Goal: Browse casually: Explore the website without a specific task or goal

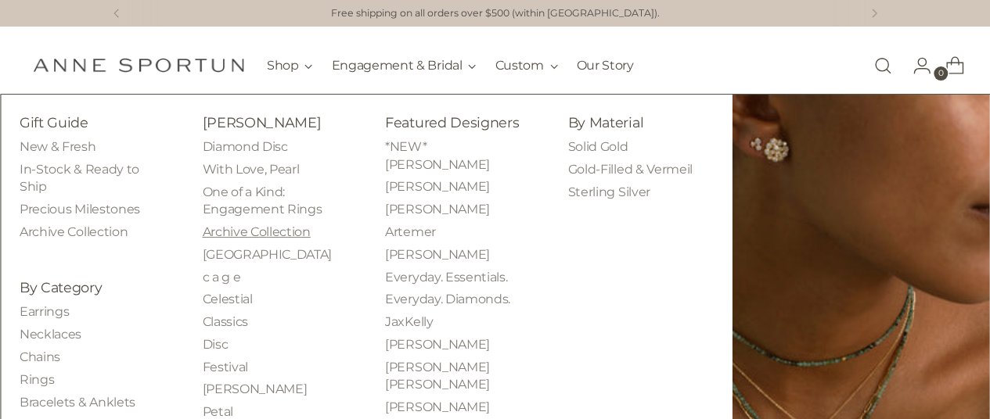
scroll to position [235, 0]
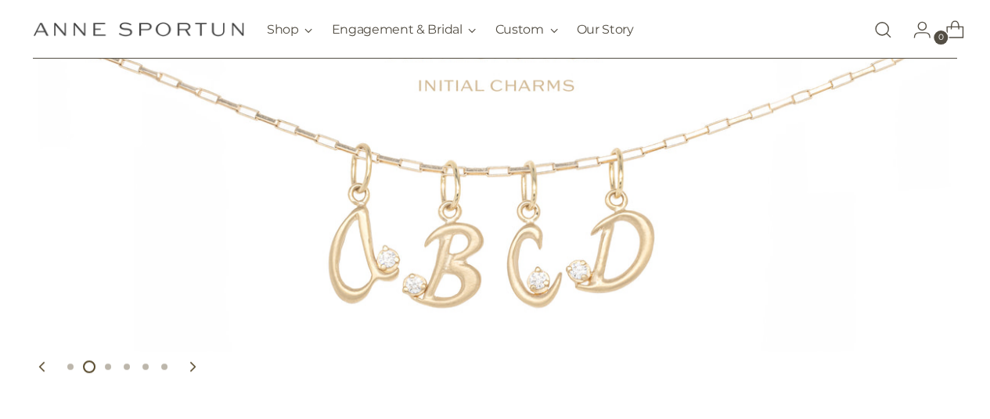
click at [412, 250] on link "https://www.annesportun.com/products/initial-letter-charm-w-diamond" at bounding box center [495, 146] width 990 height 511
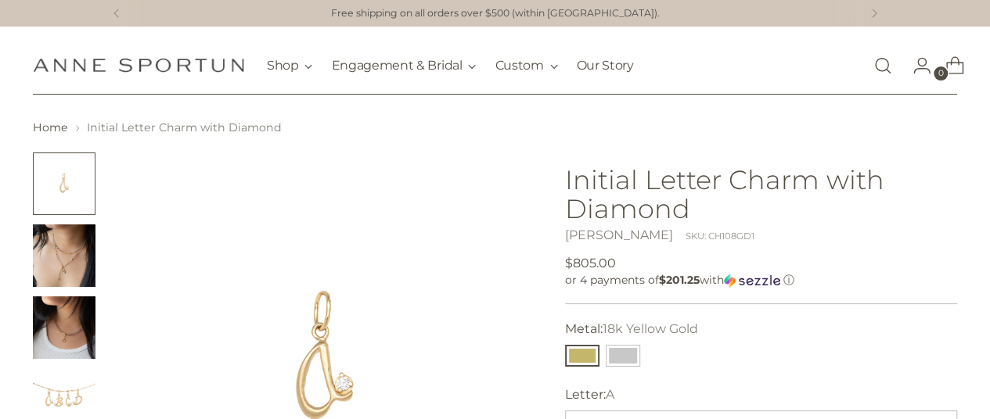
click at [37, 268] on img "Change image to image 2" at bounding box center [64, 256] width 63 height 63
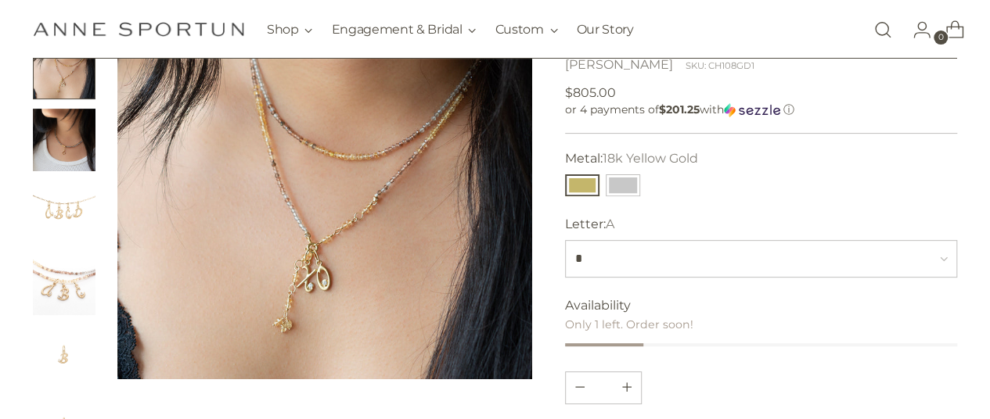
scroll to position [235, 0]
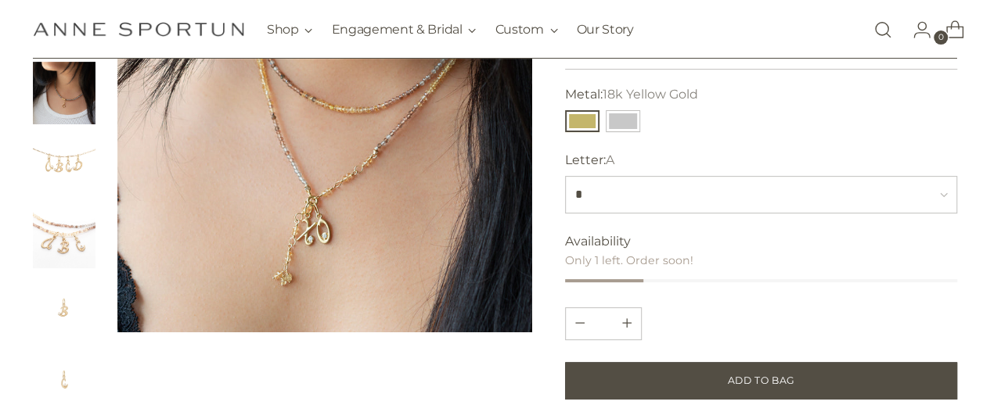
click at [60, 173] on img "Change image to image 4" at bounding box center [64, 165] width 63 height 63
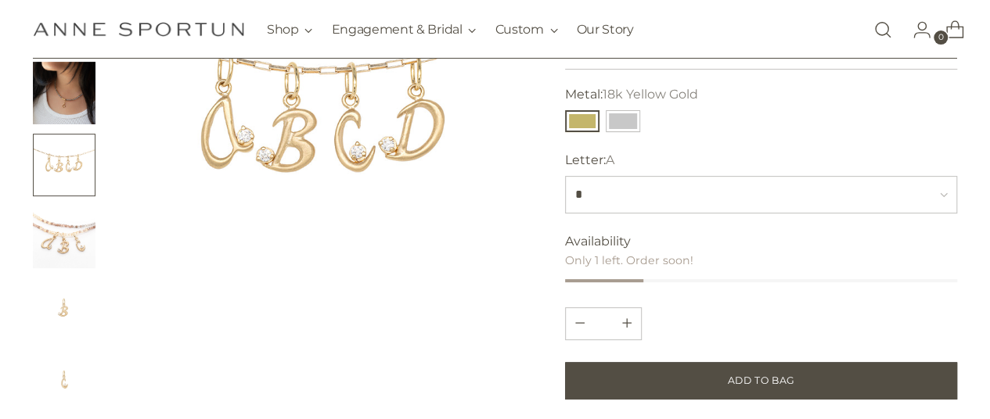
click at [80, 106] on img "Change image to image 3" at bounding box center [64, 93] width 63 height 63
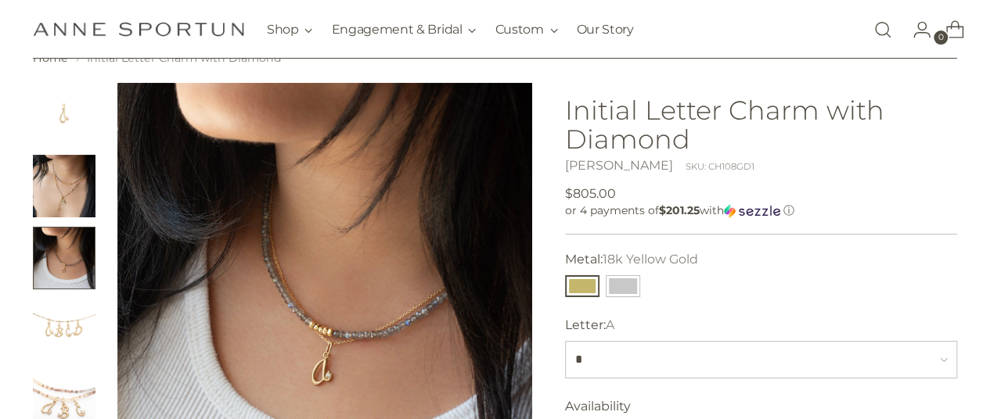
scroll to position [264, 0]
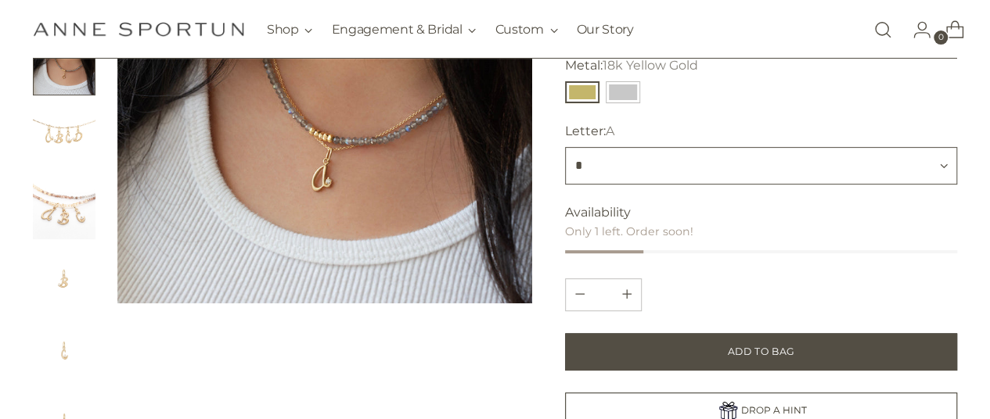
click at [743, 171] on select "* * * * * * * * * * * * * * * * * * * * * * * * * *" at bounding box center [761, 166] width 393 height 38
select select "*"
click at [565, 147] on select "* * * * * * * * * * * * * * * * * * * * * * * * * *" at bounding box center [761, 166] width 393 height 38
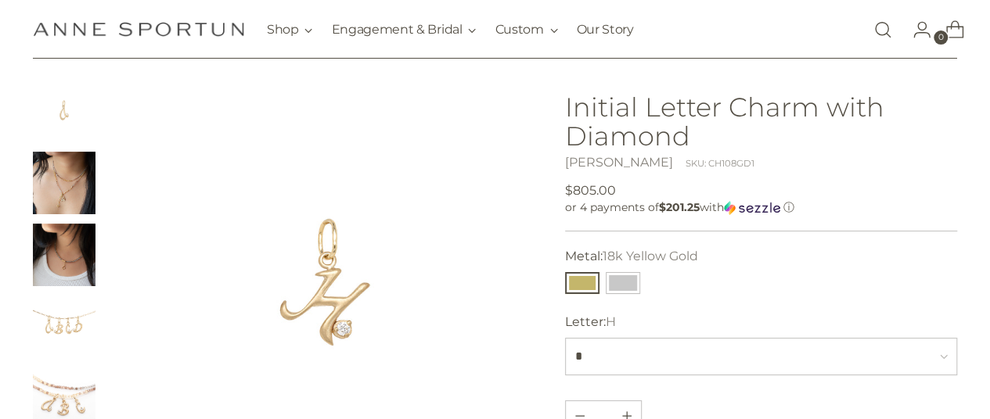
scroll to position [70, 0]
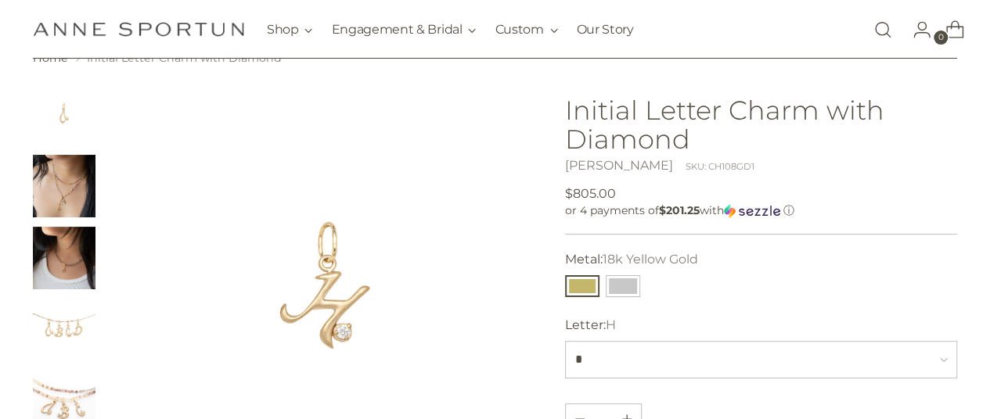
click at [95, 268] on img "Change image to image 3" at bounding box center [64, 258] width 63 height 63
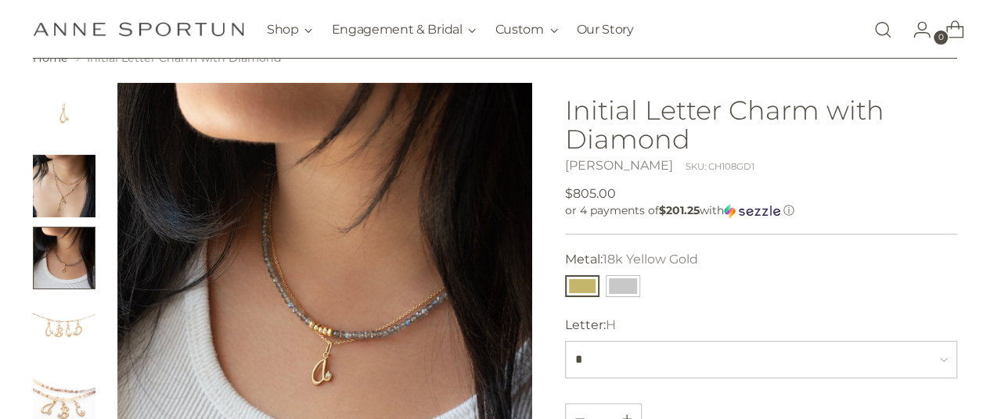
scroll to position [200, 0]
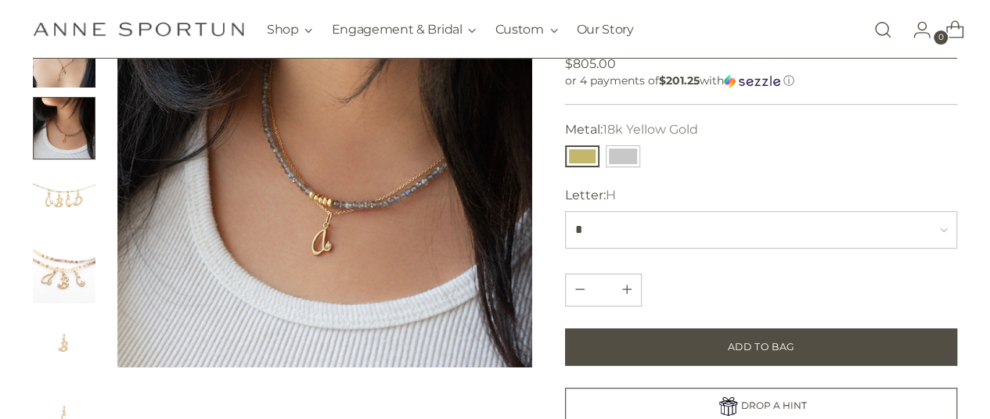
click at [66, 276] on img "Change image to image 5" at bounding box center [64, 272] width 63 height 63
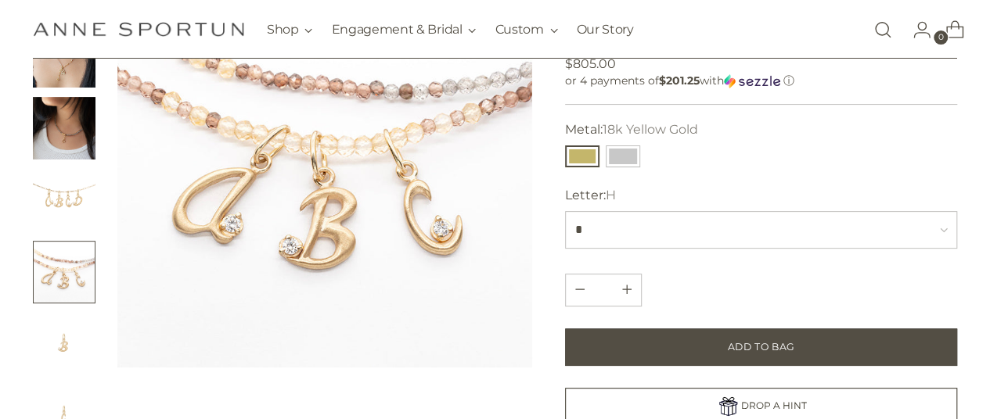
click at [61, 327] on img "Change image to image 6" at bounding box center [64, 344] width 63 height 63
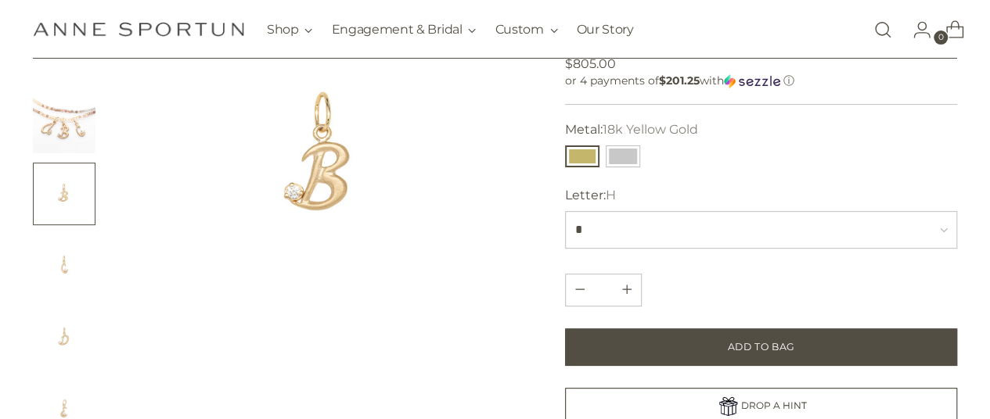
scroll to position [151, 0]
click at [64, 268] on img "Change image to image 7" at bounding box center [64, 265] width 63 height 63
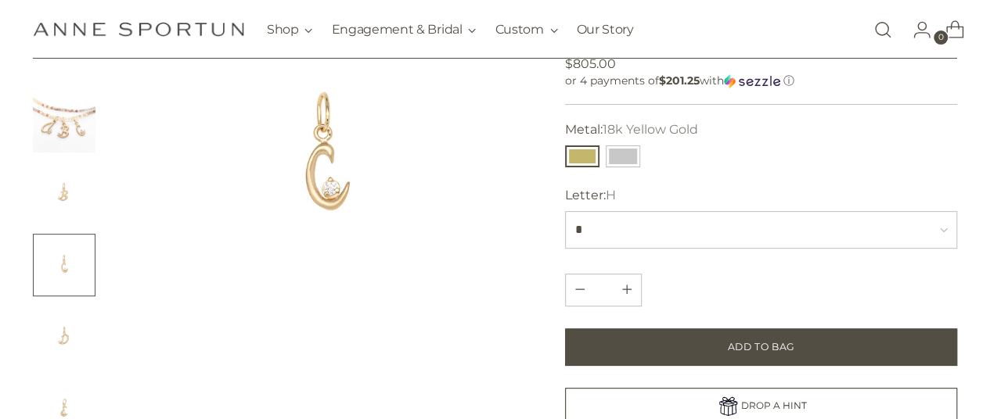
click at [61, 322] on img "Change image to image 8" at bounding box center [64, 337] width 63 height 63
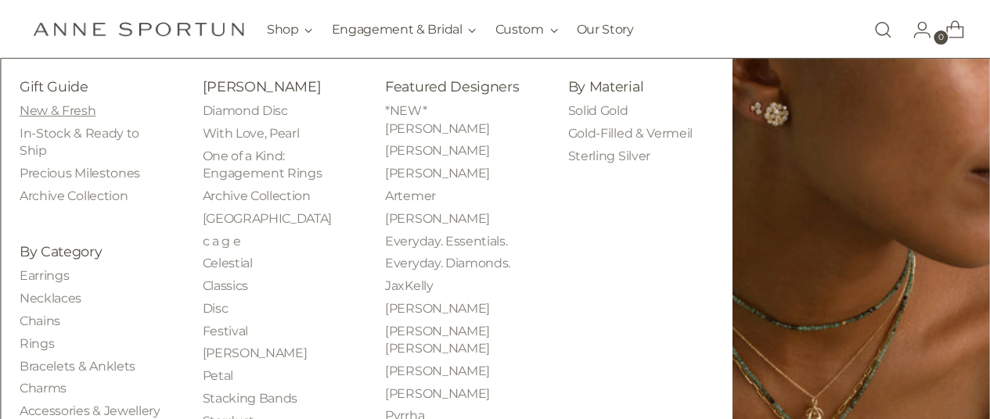
click at [71, 111] on link "New & Fresh" at bounding box center [58, 110] width 76 height 15
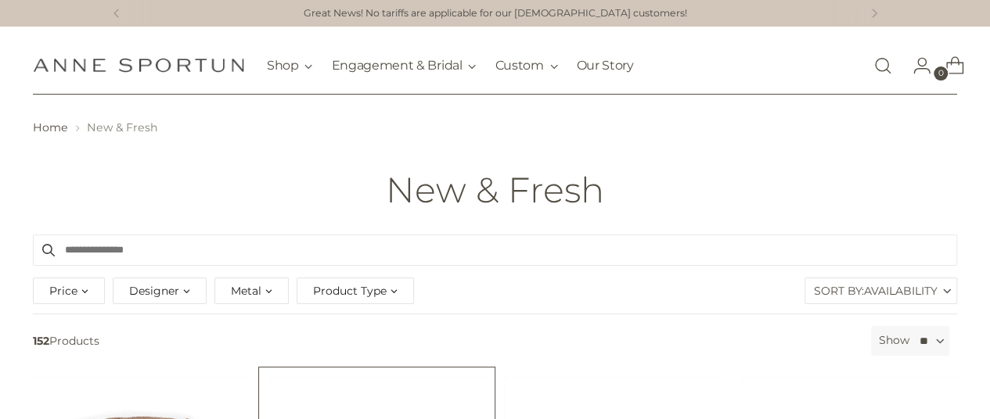
click at [0, 0] on img "'Limited Edition' Bezel Prehnite Charm" at bounding box center [0, 0] width 0 height 0
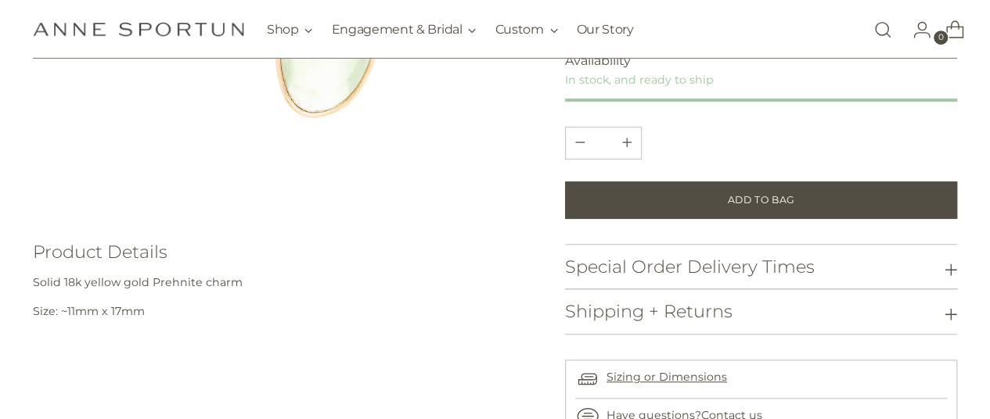
click at [414, 392] on div "Product Details" at bounding box center [282, 138] width 499 height 676
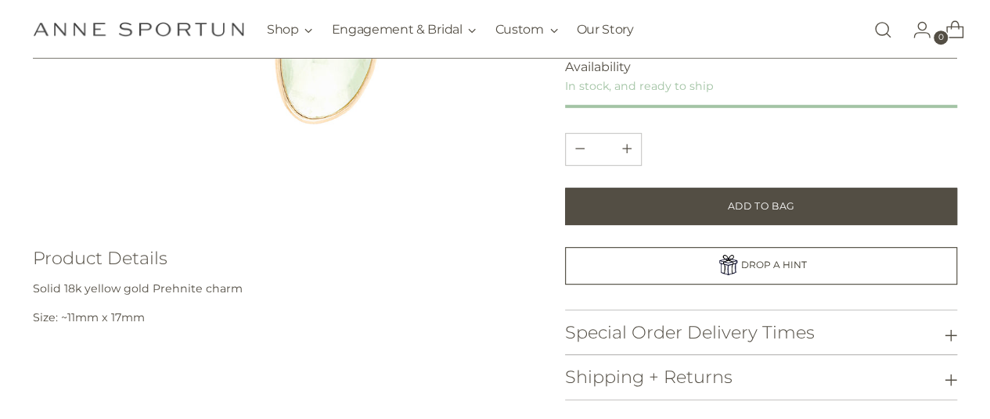
click at [793, 290] on div "**********" at bounding box center [761, 183] width 393 height 717
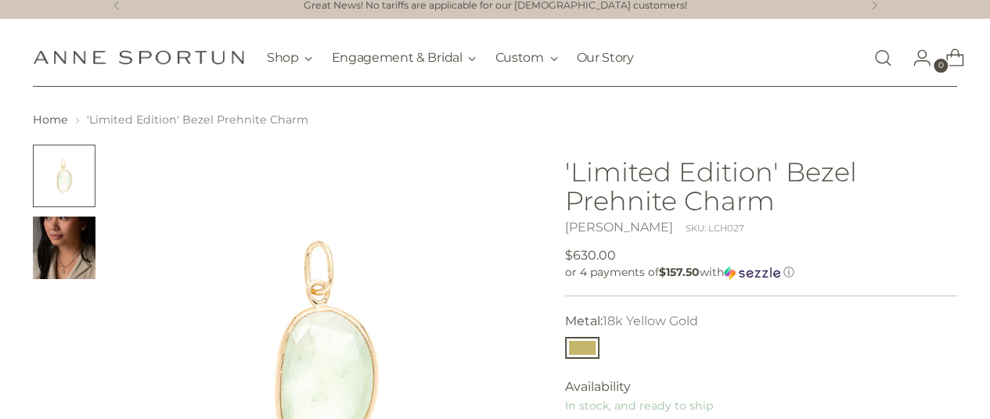
scroll to position [0, 0]
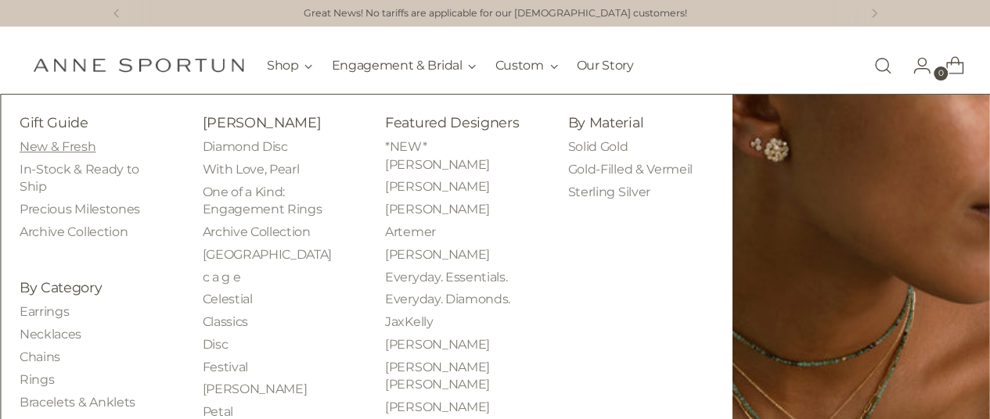
click at [74, 143] on link "New & Fresh" at bounding box center [58, 146] width 76 height 15
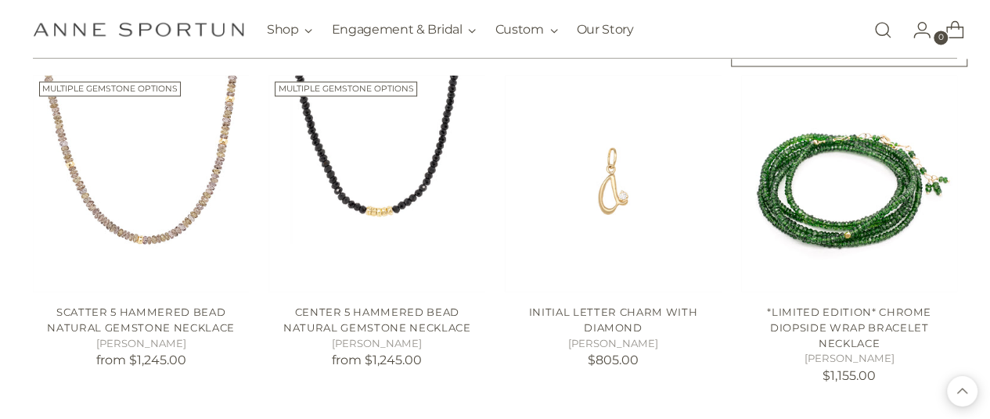
scroll to position [1260, 4]
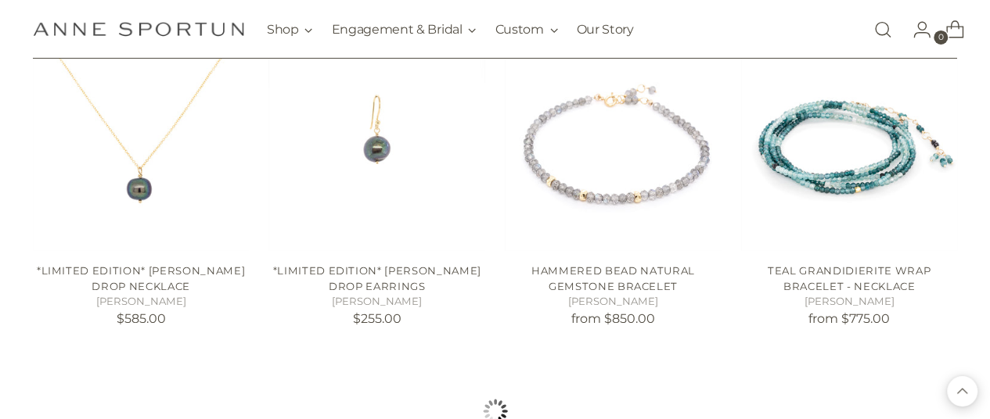
scroll to position [2608, 2]
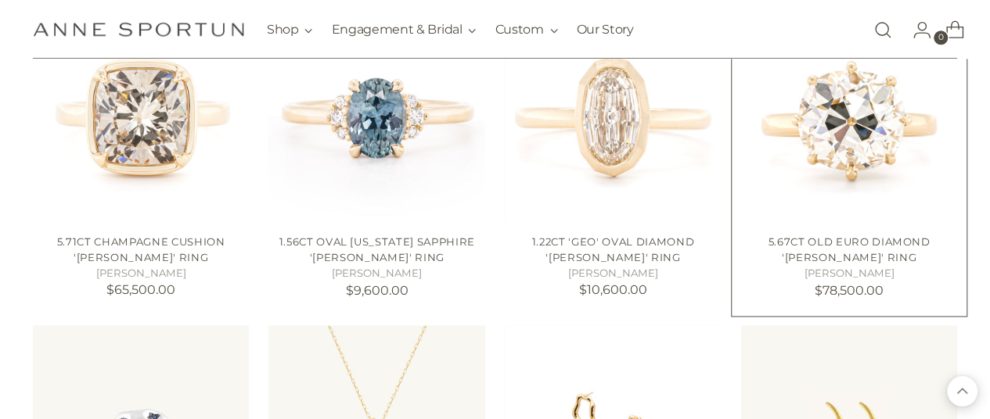
scroll to position [3857, 2]
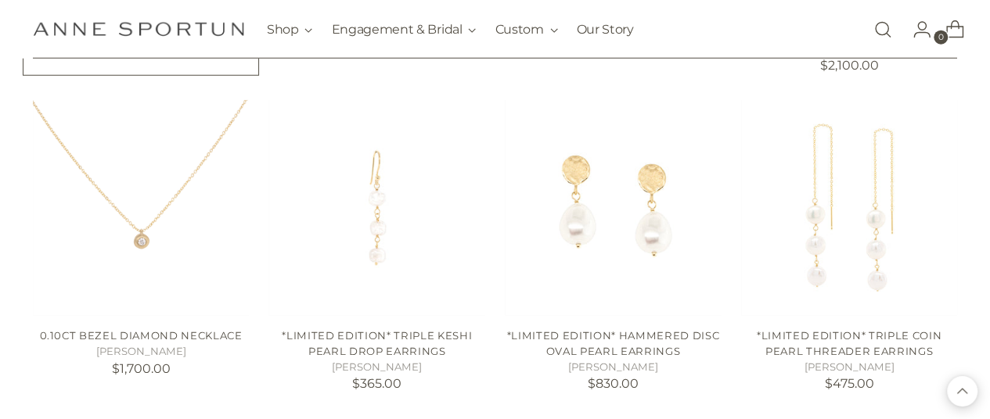
scroll to position [5064, 2]
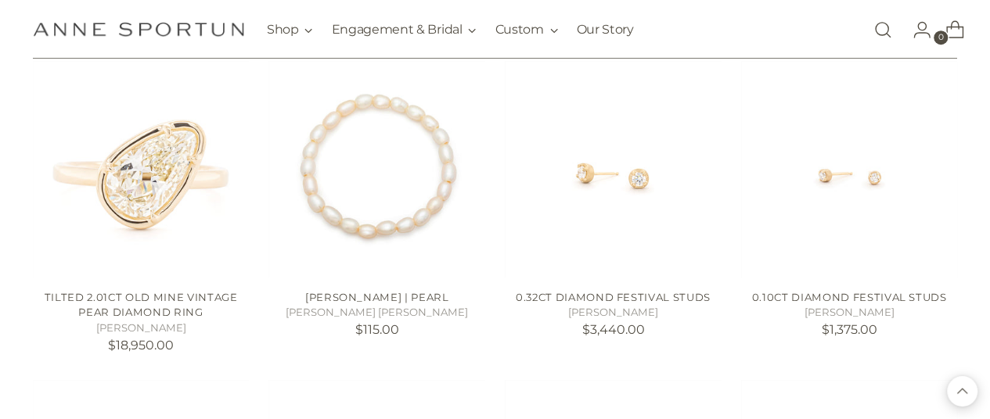
scroll to position [6379, 2]
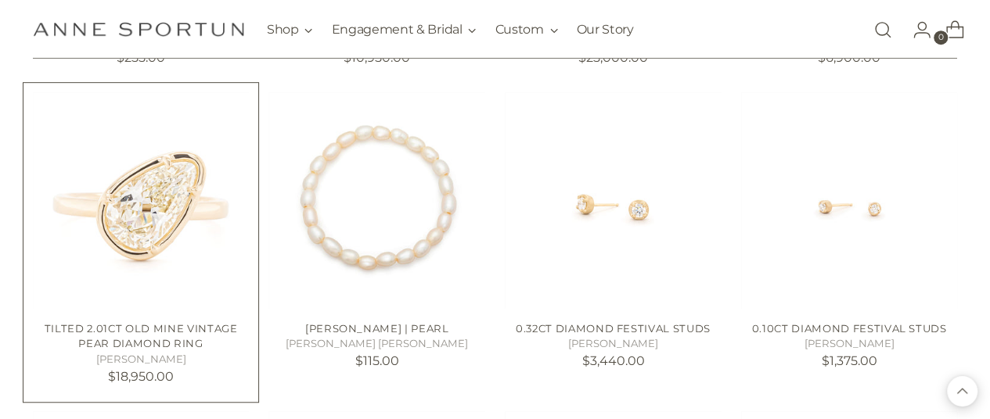
scroll to position [6343, 2]
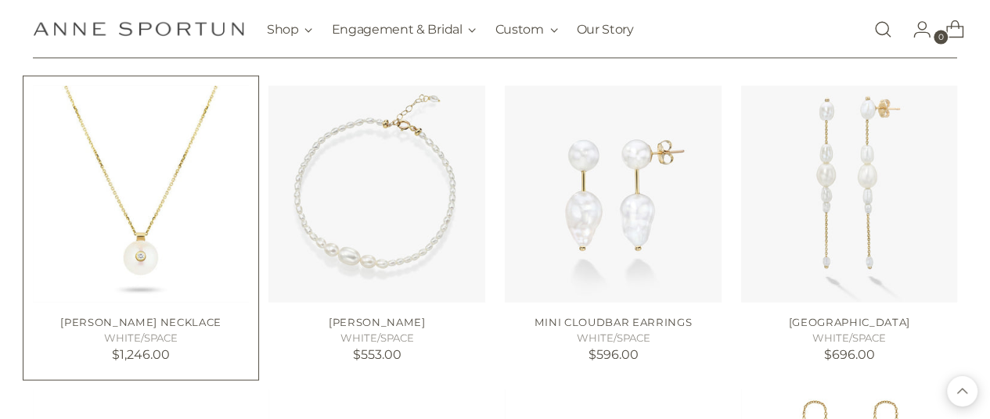
scroll to position [7645, 1]
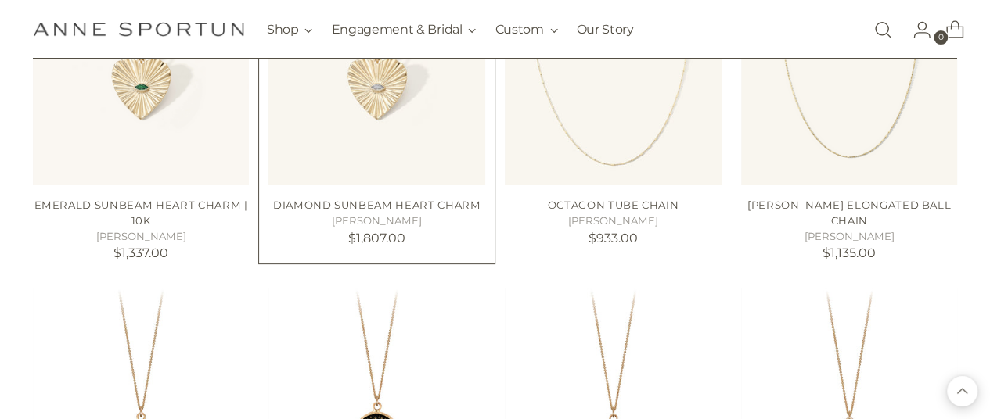
scroll to position [8939, 1]
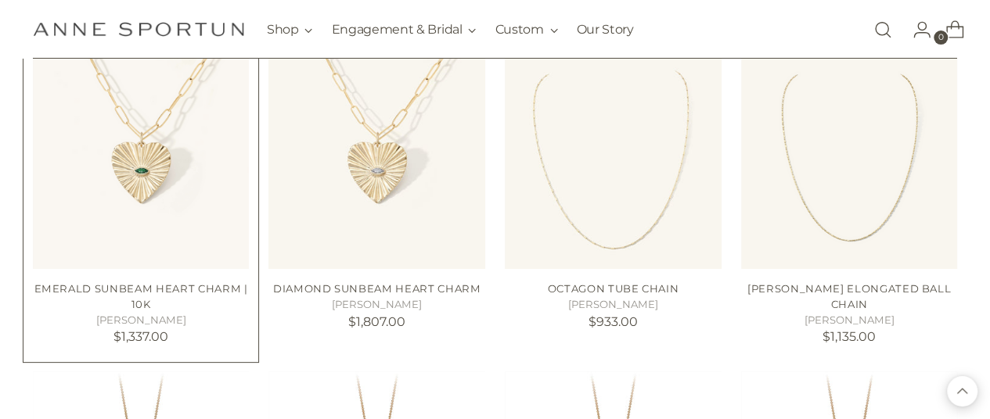
click at [0, 0] on img "Emerald Sunbeam Heart Charm | 10k" at bounding box center [0, 0] width 0 height 0
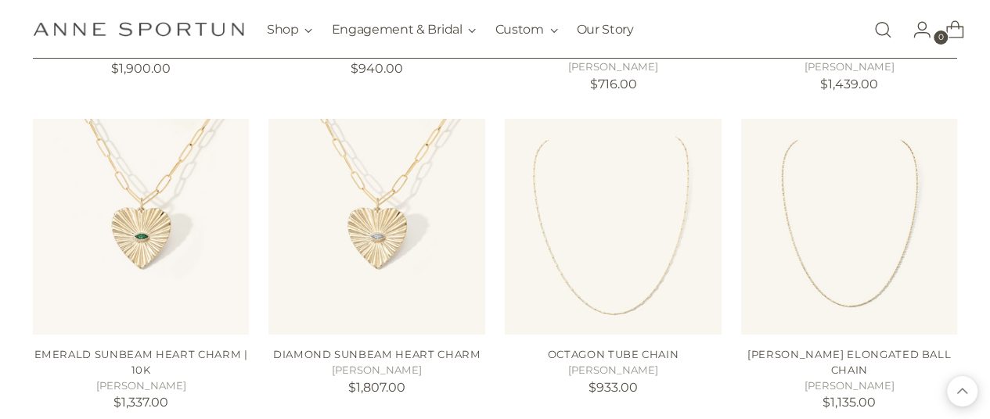
scroll to position [8856, 1]
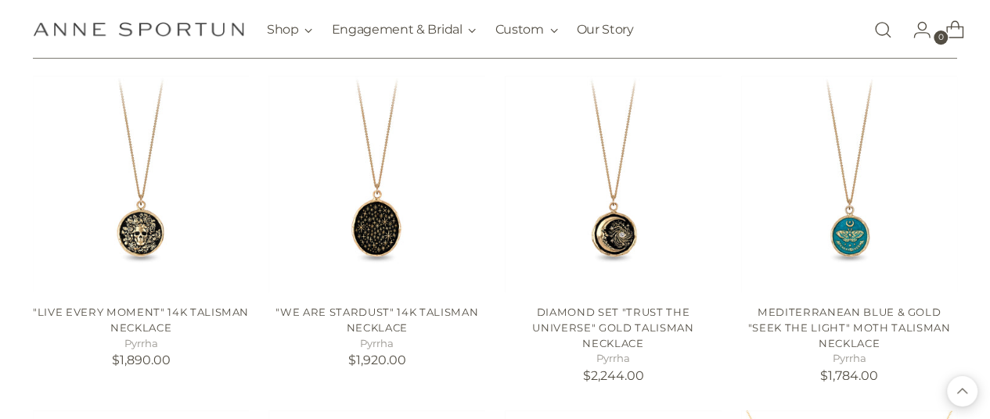
scroll to position [9235, 2]
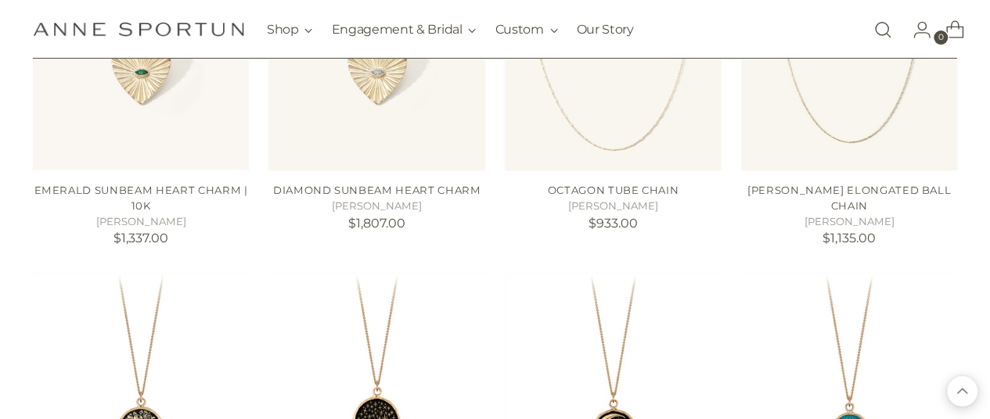
scroll to position [9023, 0]
